Goal: Check status: Check status

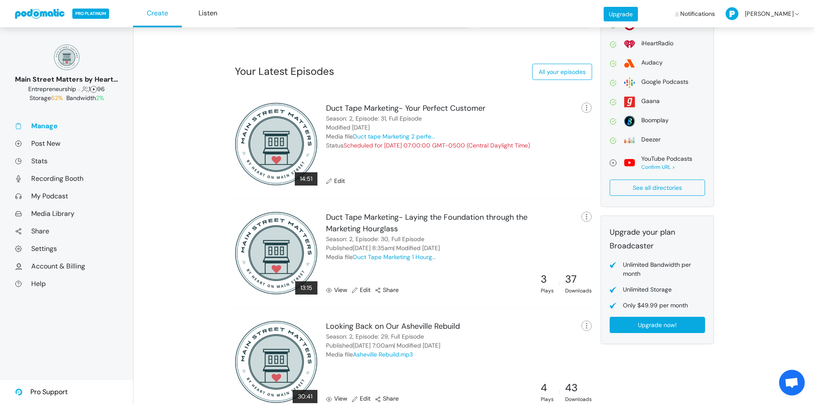
scroll to position [267, 0]
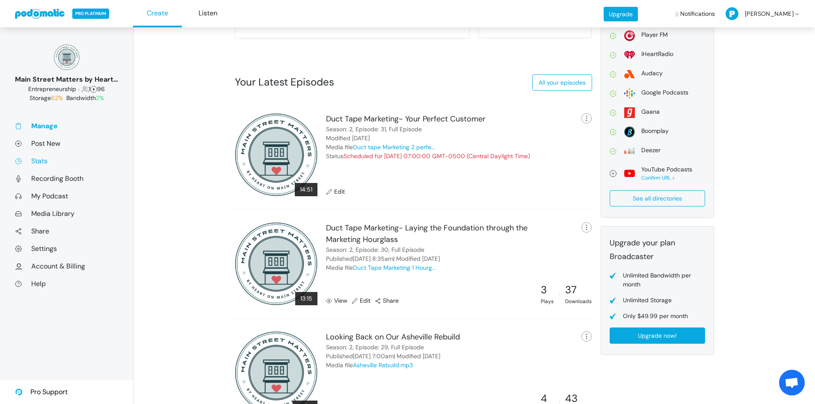
click at [44, 164] on link "Stats" at bounding box center [66, 161] width 103 height 9
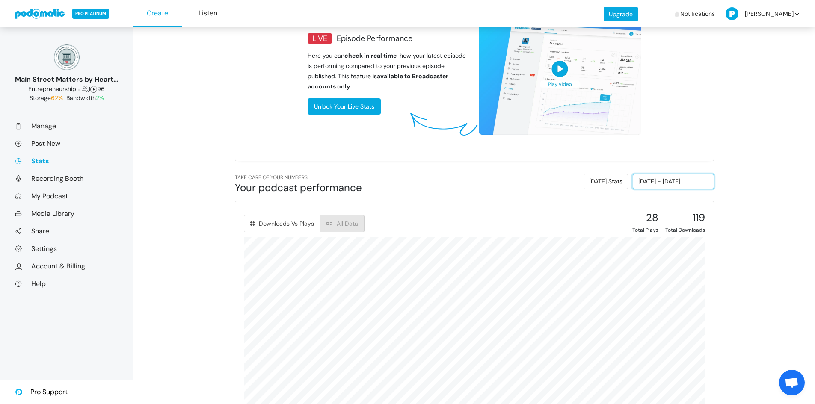
click at [663, 183] on input "08/19/2025 - 08/25/2025" at bounding box center [673, 181] width 81 height 15
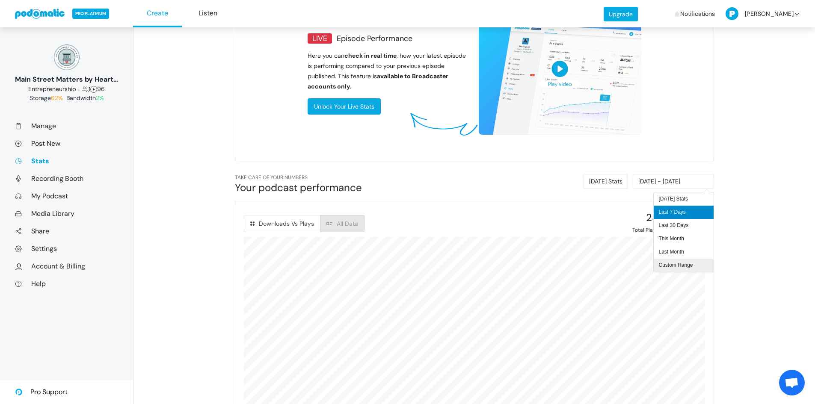
click at [679, 262] on li "Custom Range" at bounding box center [683, 265] width 60 height 13
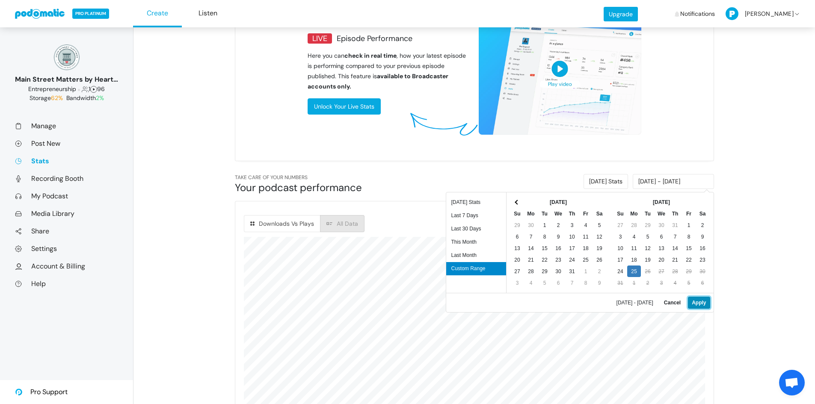
click at [701, 306] on button "Apply" at bounding box center [699, 303] width 22 height 12
type input "08/25/2025 - 08/25/2025"
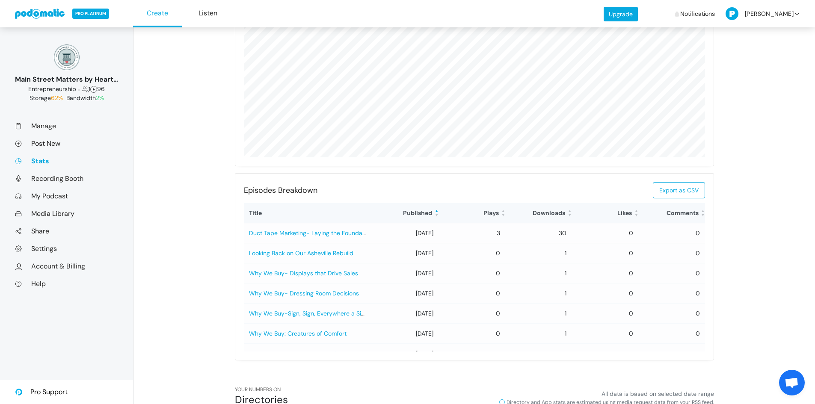
scroll to position [470, 0]
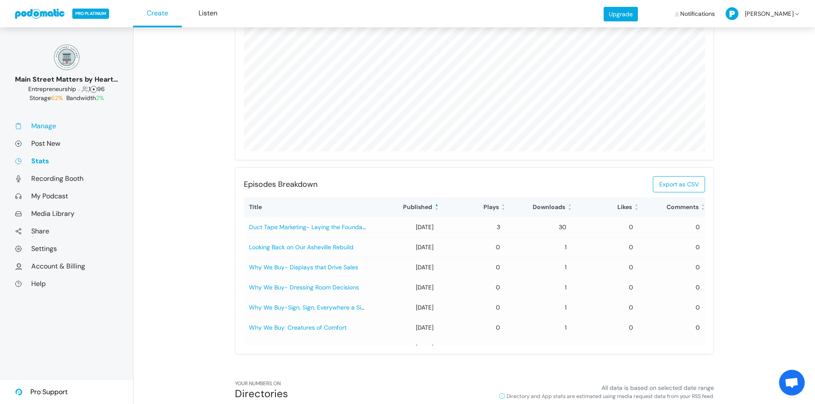
click at [47, 126] on link "Manage" at bounding box center [66, 125] width 103 height 9
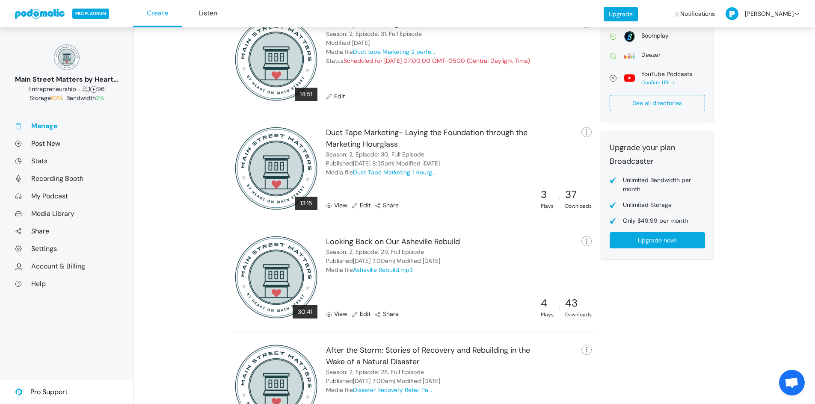
scroll to position [353, 0]
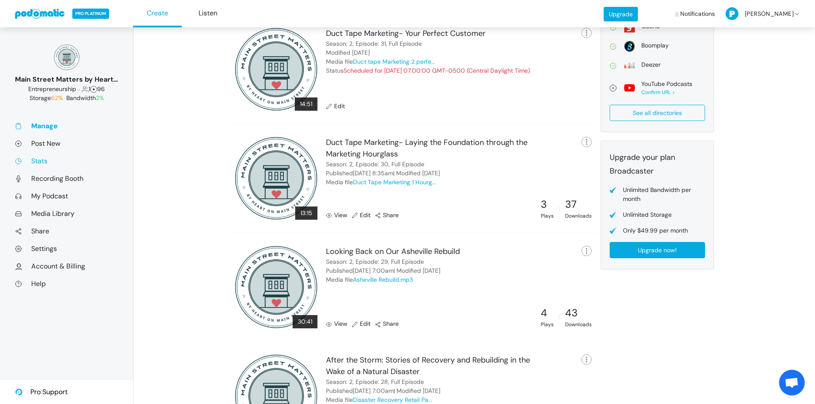
click at [40, 158] on link "Stats" at bounding box center [66, 161] width 103 height 9
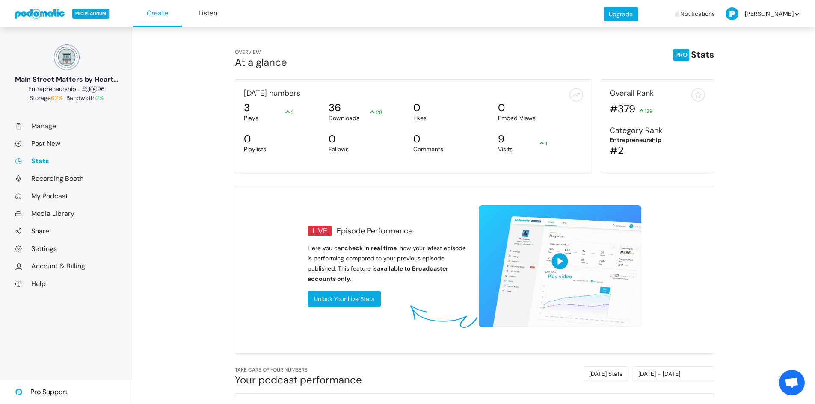
scroll to position [161, 234]
click at [665, 376] on input "08/19/2025 - 08/25/2025" at bounding box center [673, 374] width 81 height 15
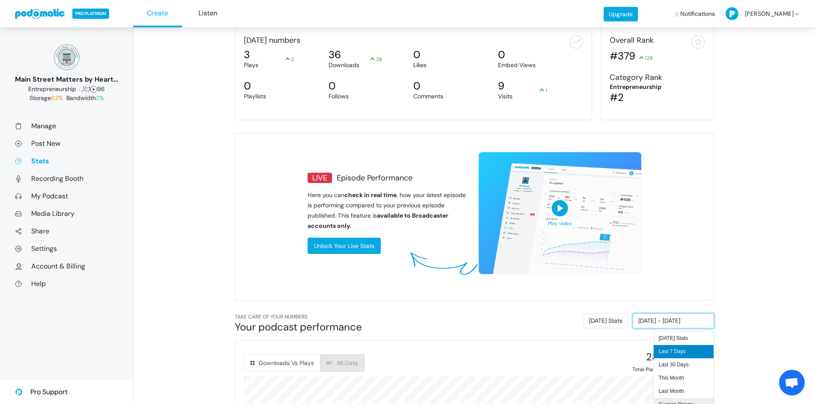
scroll to position [96, 0]
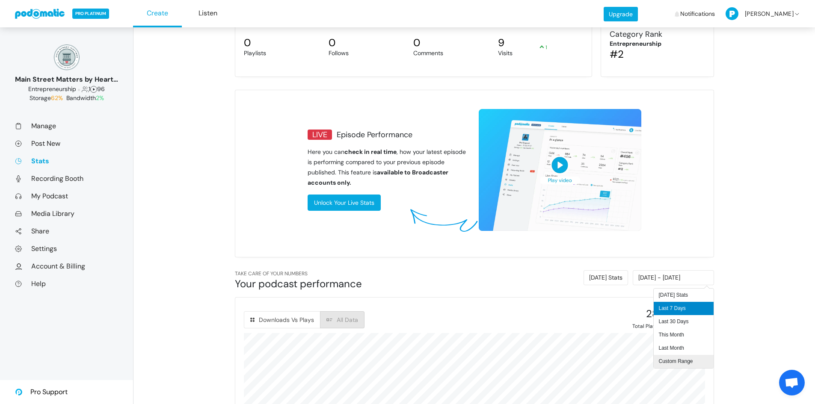
click at [676, 364] on li "Custom Range" at bounding box center [683, 361] width 60 height 13
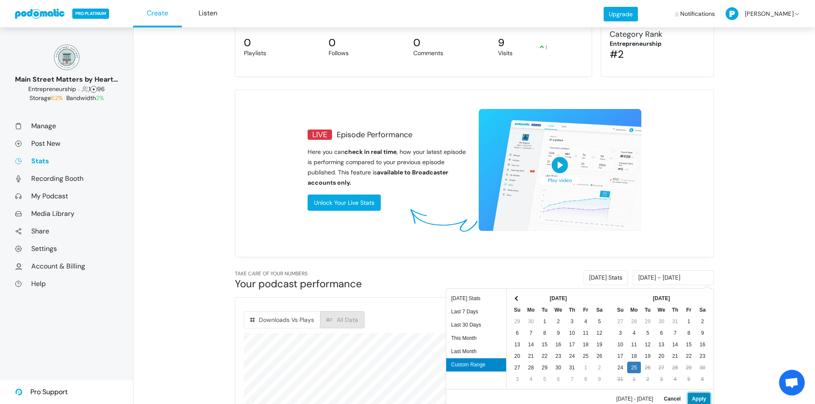
click at [706, 399] on button "Apply" at bounding box center [699, 399] width 22 height 12
type input "08/25/2025 - 08/25/2025"
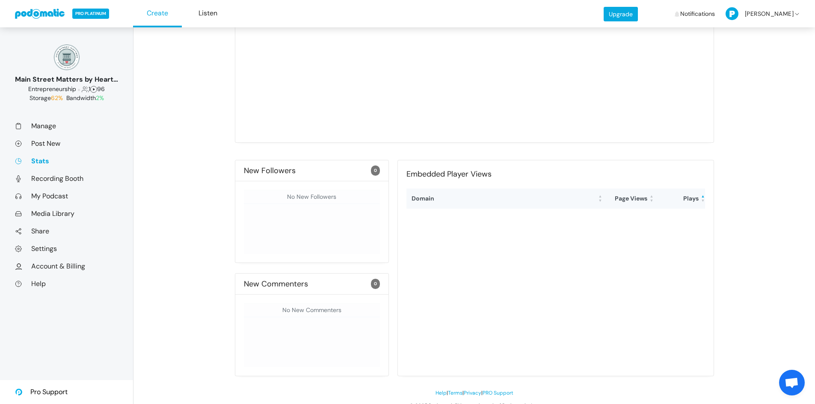
scroll to position [1441, 0]
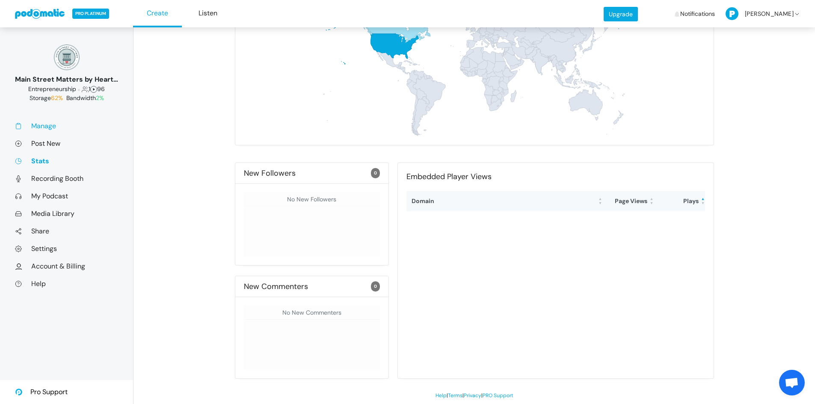
click at [52, 128] on link "Manage" at bounding box center [66, 125] width 103 height 9
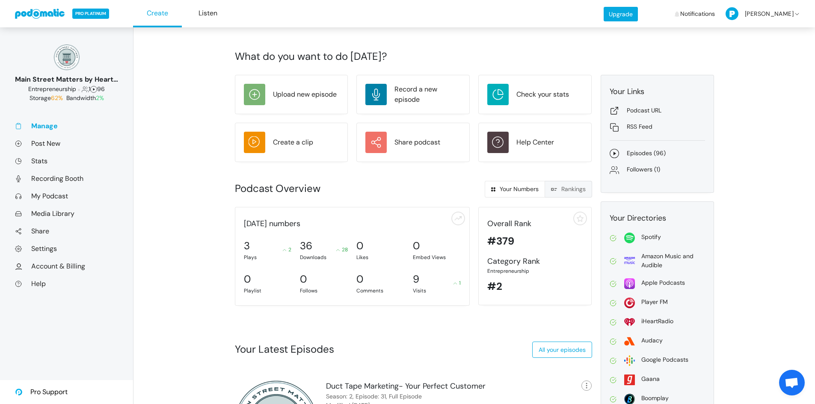
click at [60, 126] on link "Manage" at bounding box center [66, 125] width 103 height 9
